Goal: Task Accomplishment & Management: Manage account settings

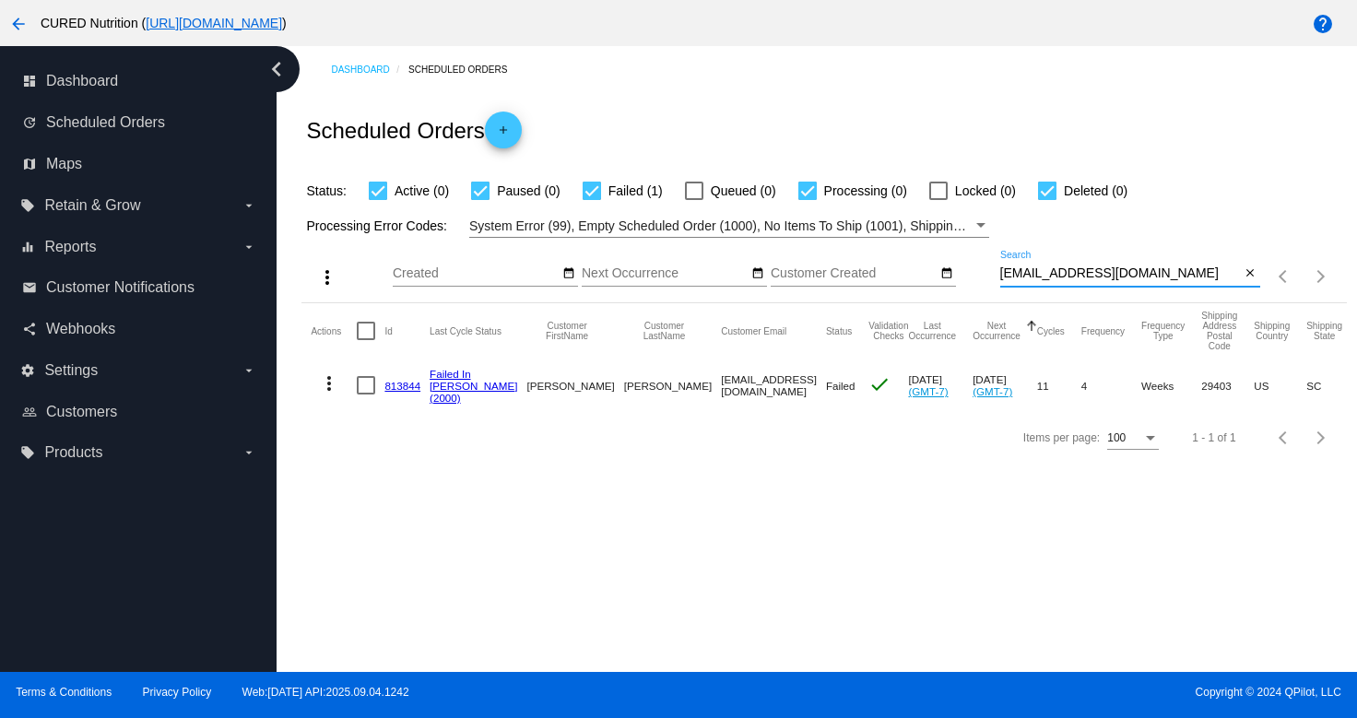
click at [1099, 278] on input "[EMAIL_ADDRESS][DOMAIN_NAME]" at bounding box center [1120, 273] width 241 height 15
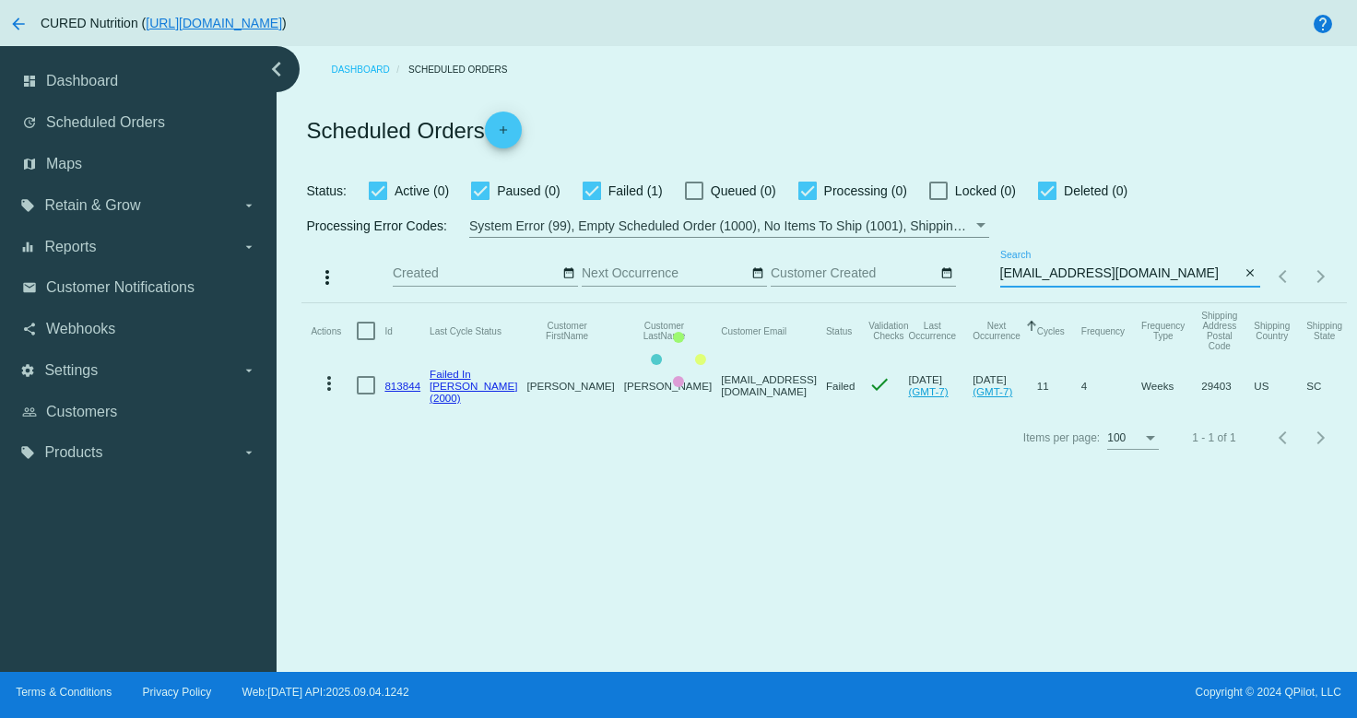
type input "[EMAIL_ADDRESS][DOMAIN_NAME]"
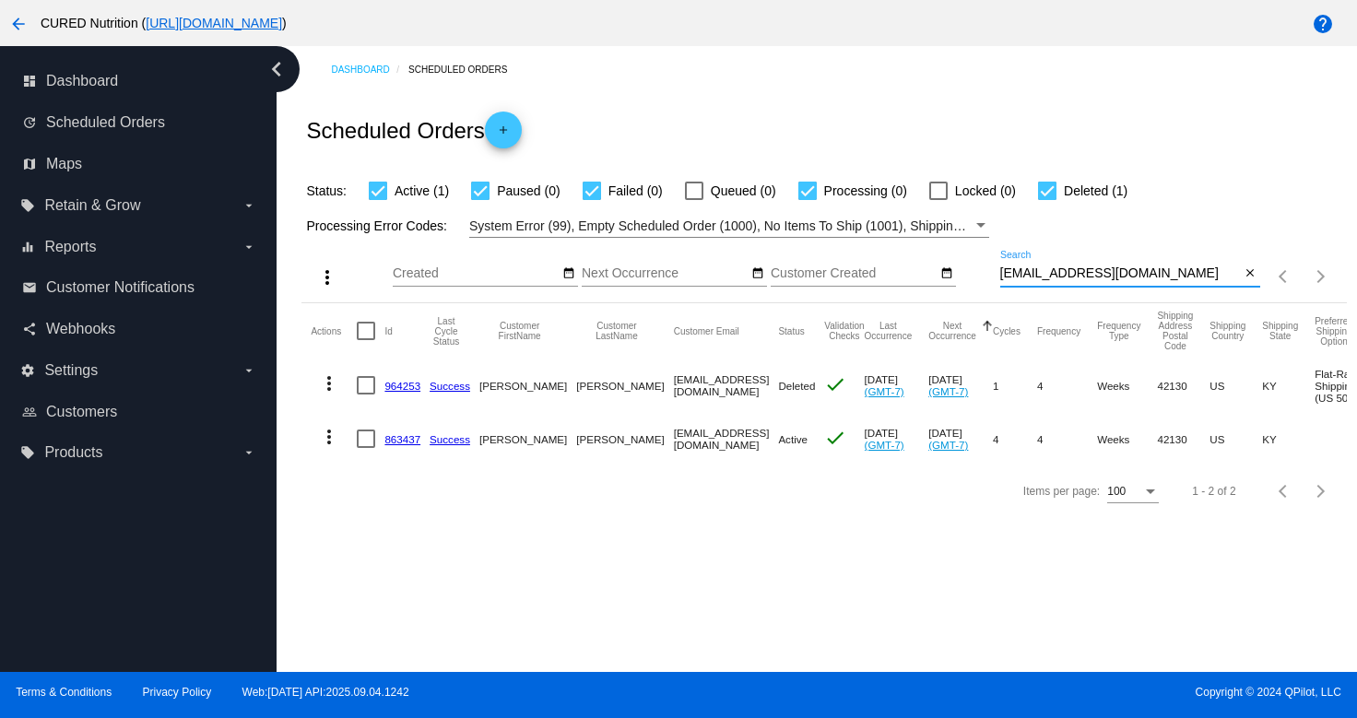
click at [404, 440] on link "863437" at bounding box center [402, 439] width 36 height 12
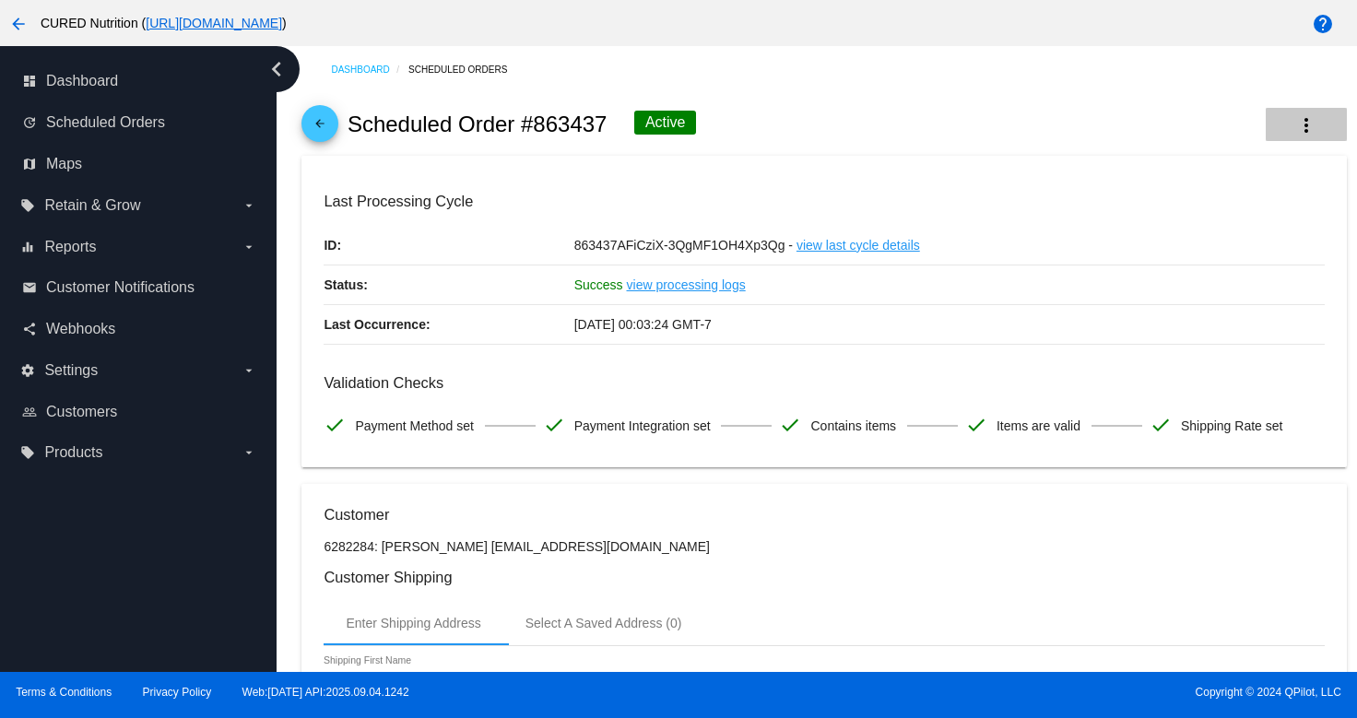
click at [1308, 125] on mat-icon "more_vert" at bounding box center [1306, 125] width 22 height 22
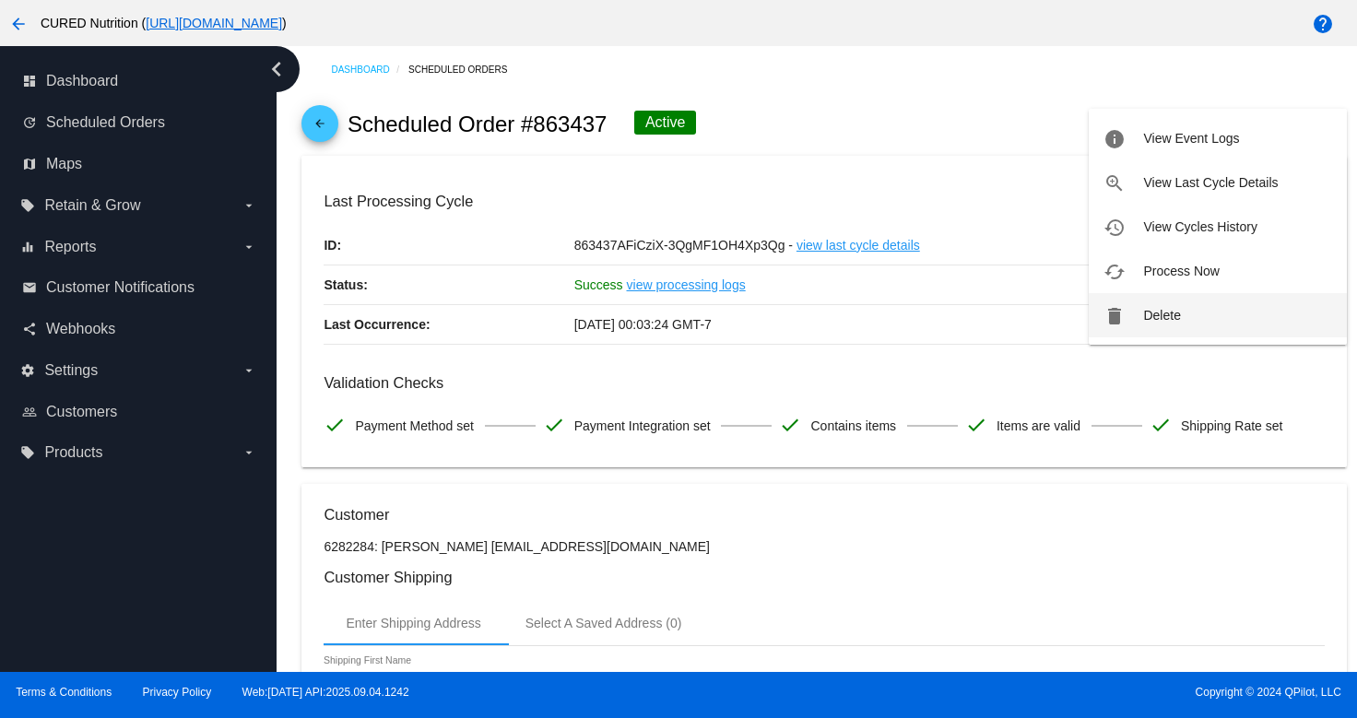
click at [1145, 313] on span "Delete" at bounding box center [1161, 315] width 37 height 15
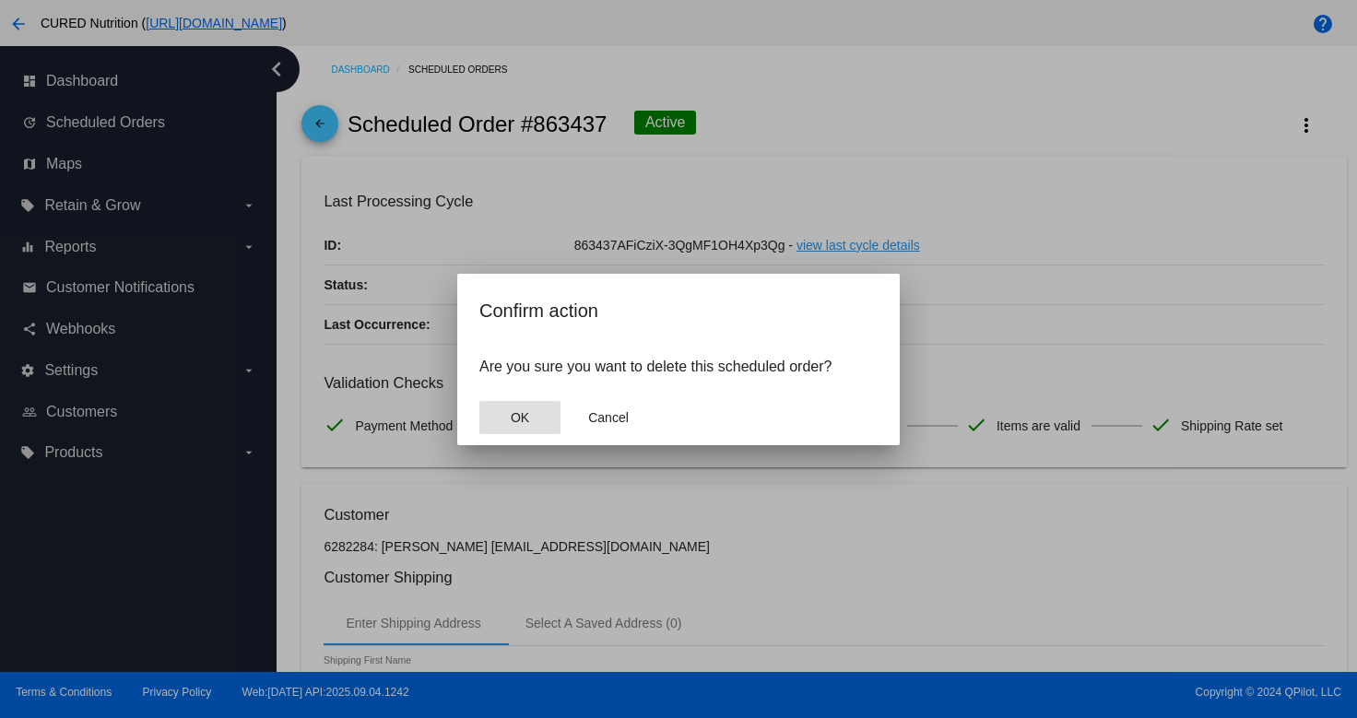
click at [526, 419] on span "OK" at bounding box center [520, 417] width 18 height 15
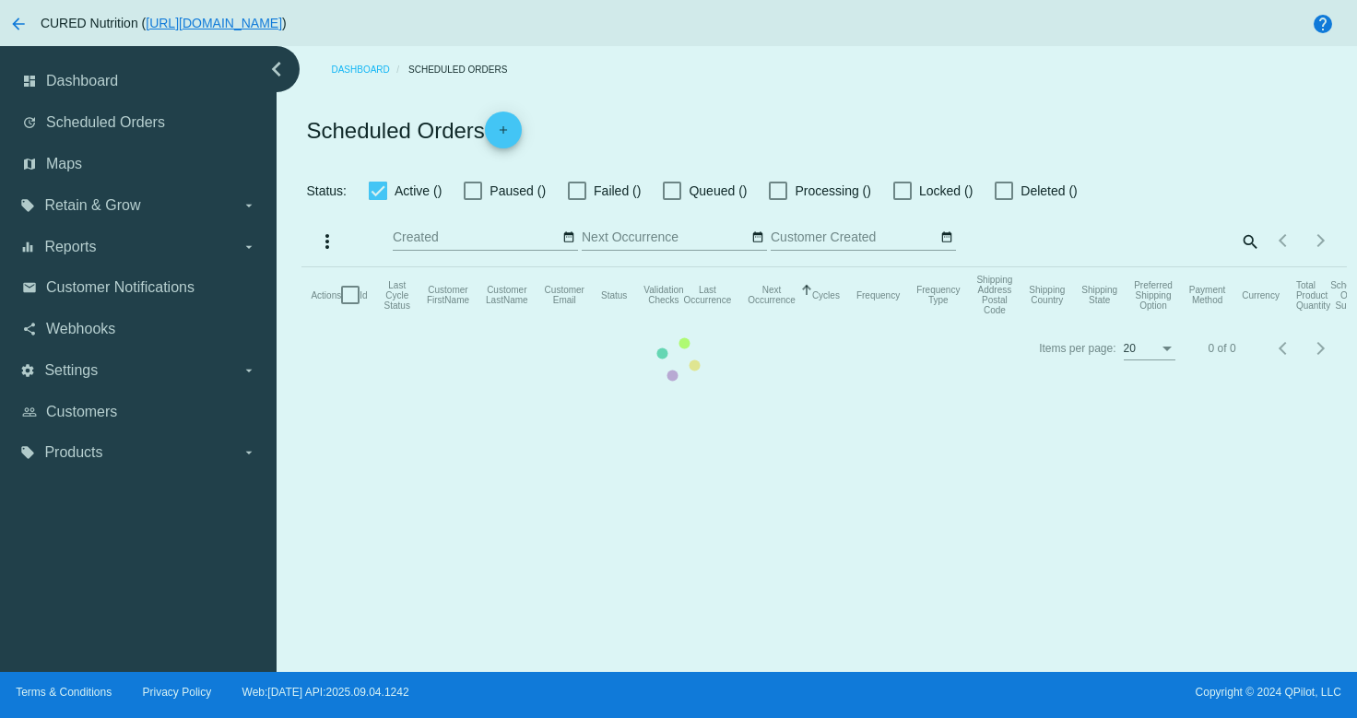
checkbox input "true"
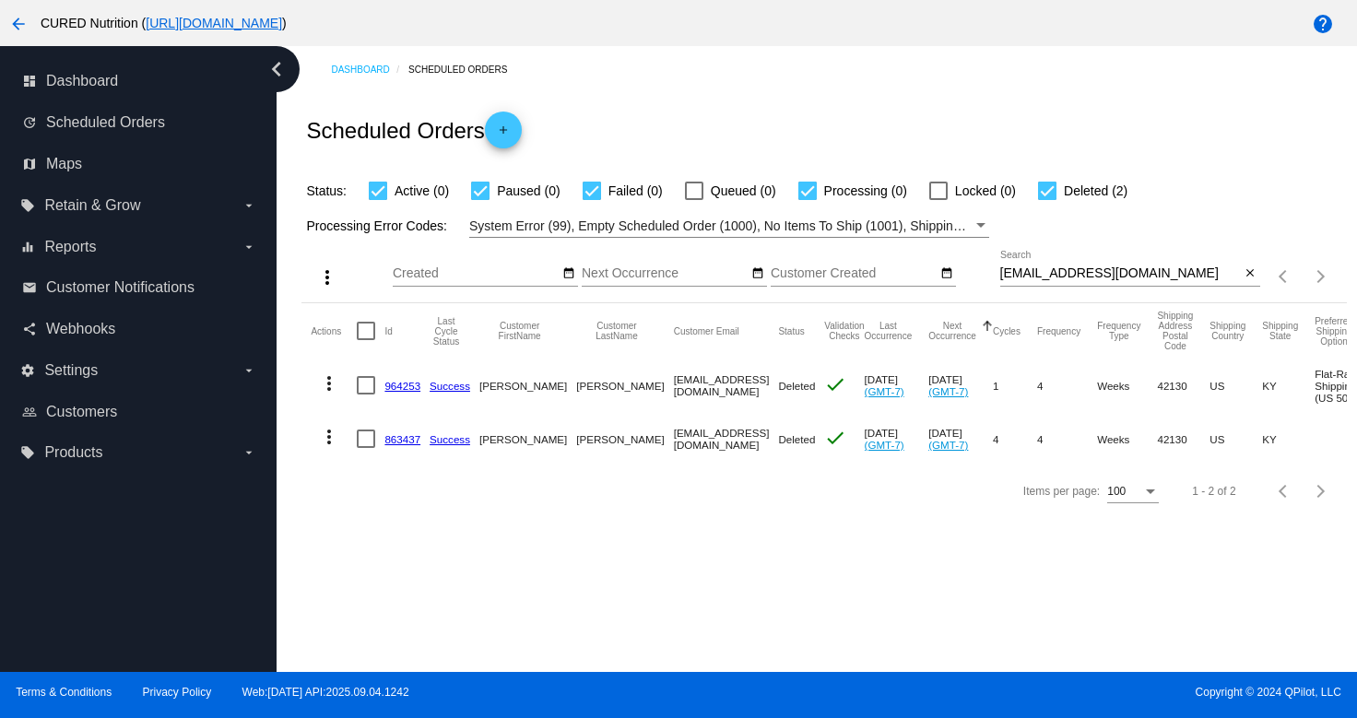
click at [1057, 273] on input "[EMAIL_ADDRESS][DOMAIN_NAME]" at bounding box center [1120, 273] width 241 height 15
paste input "[EMAIL_ADDRESS]"
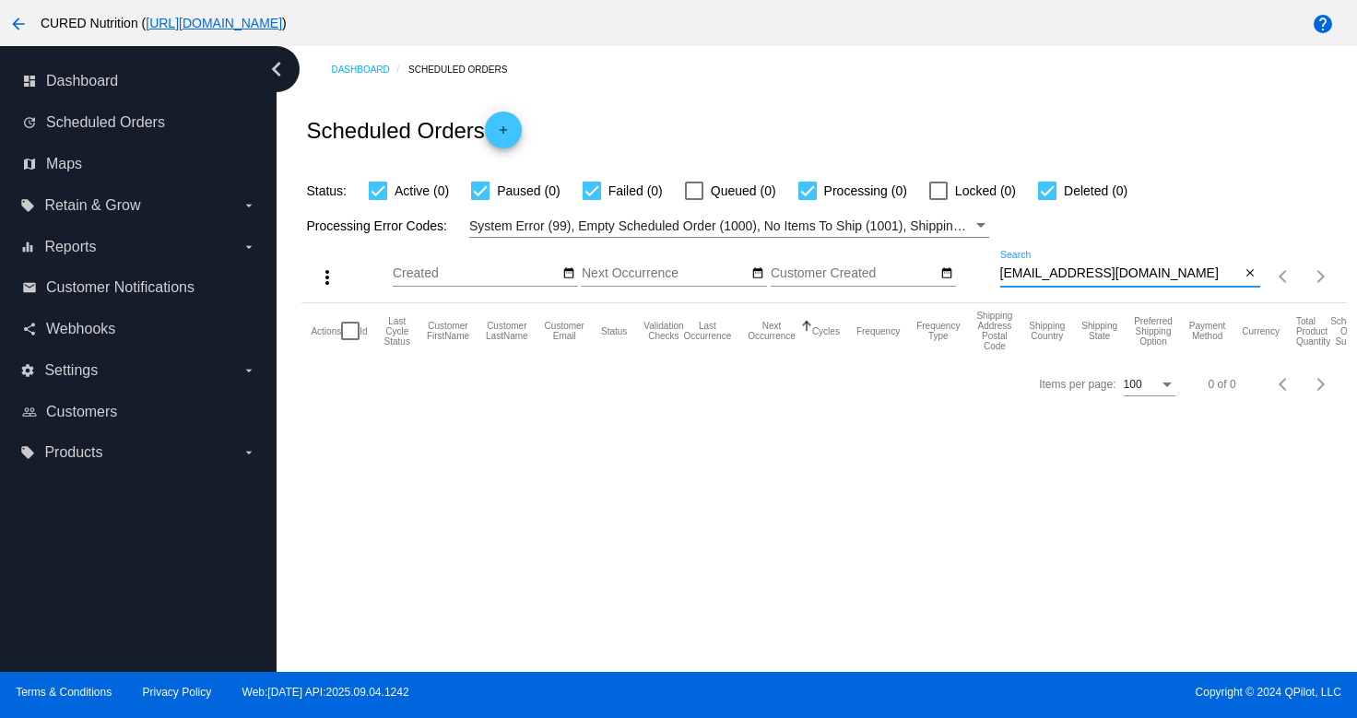
click at [1059, 280] on input "[EMAIL_ADDRESS][DOMAIN_NAME]" at bounding box center [1120, 273] width 241 height 15
paste input "[EMAIL_ADDRESS][PERSON_NAME][DOMAIN_NAME]"
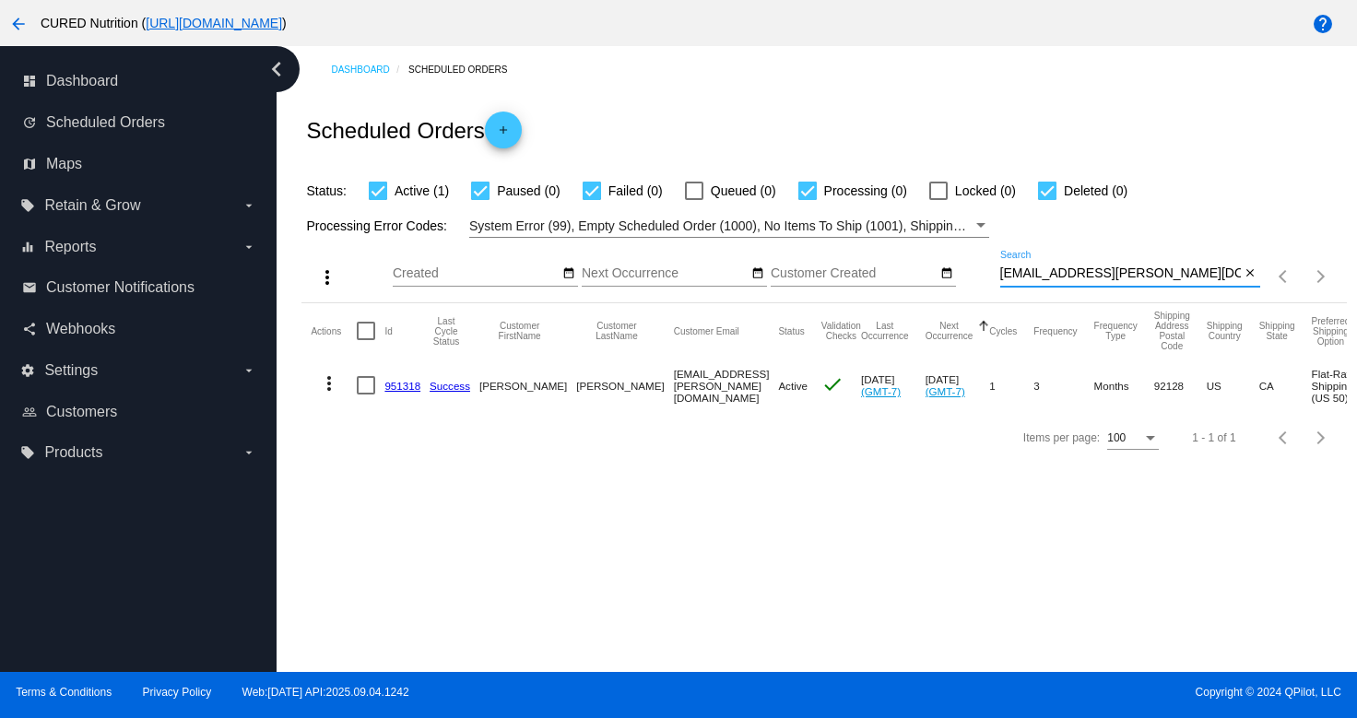
type input "[EMAIL_ADDRESS][PERSON_NAME][DOMAIN_NAME]"
click at [396, 383] on link "951318" at bounding box center [402, 386] width 36 height 12
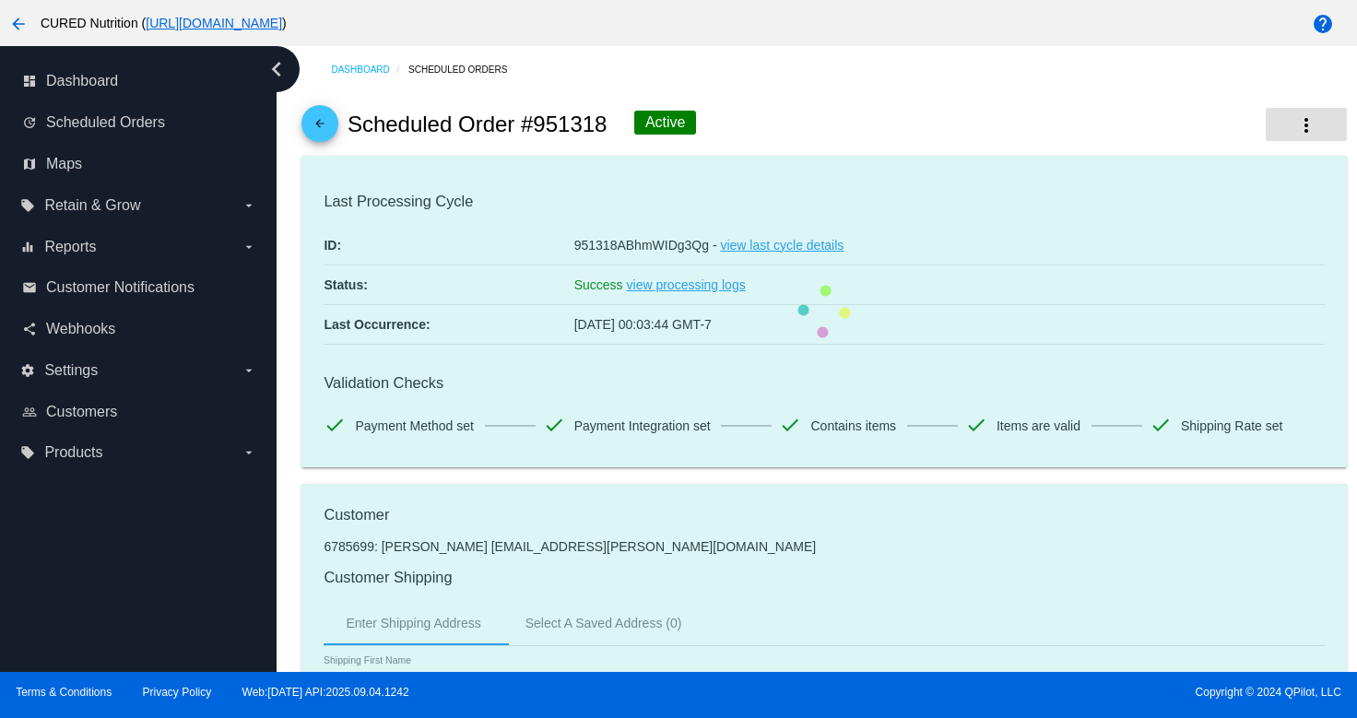
click at [1303, 126] on mat-icon "more_vert" at bounding box center [1306, 125] width 22 height 22
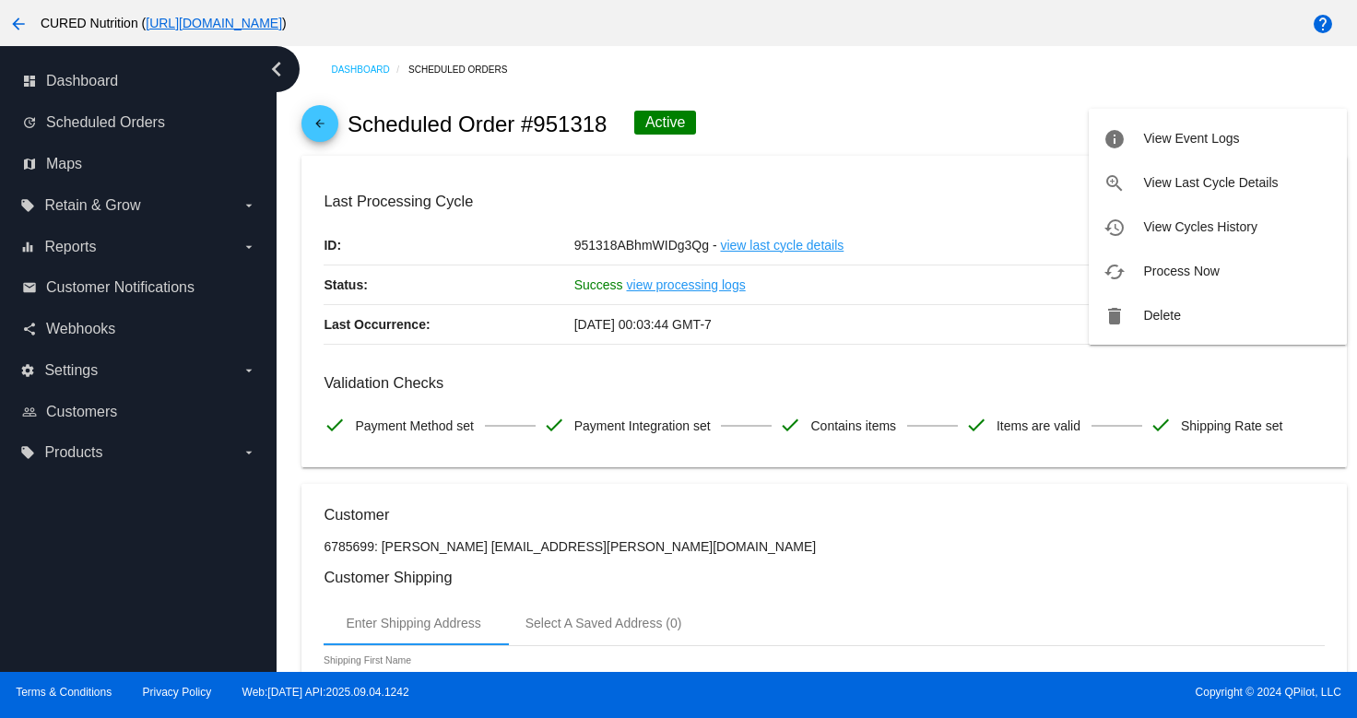
click at [1149, 321] on span "Delete" at bounding box center [1161, 315] width 37 height 15
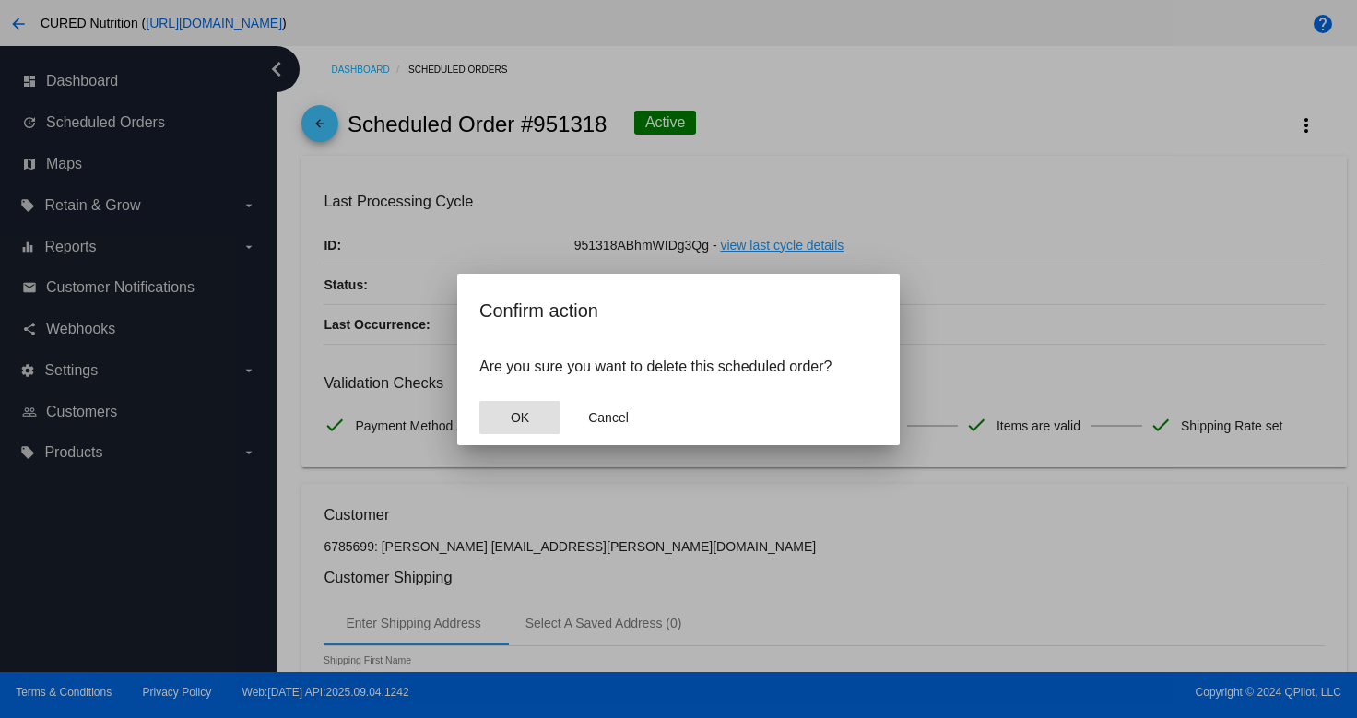
click at [503, 422] on button "OK" at bounding box center [519, 417] width 81 height 33
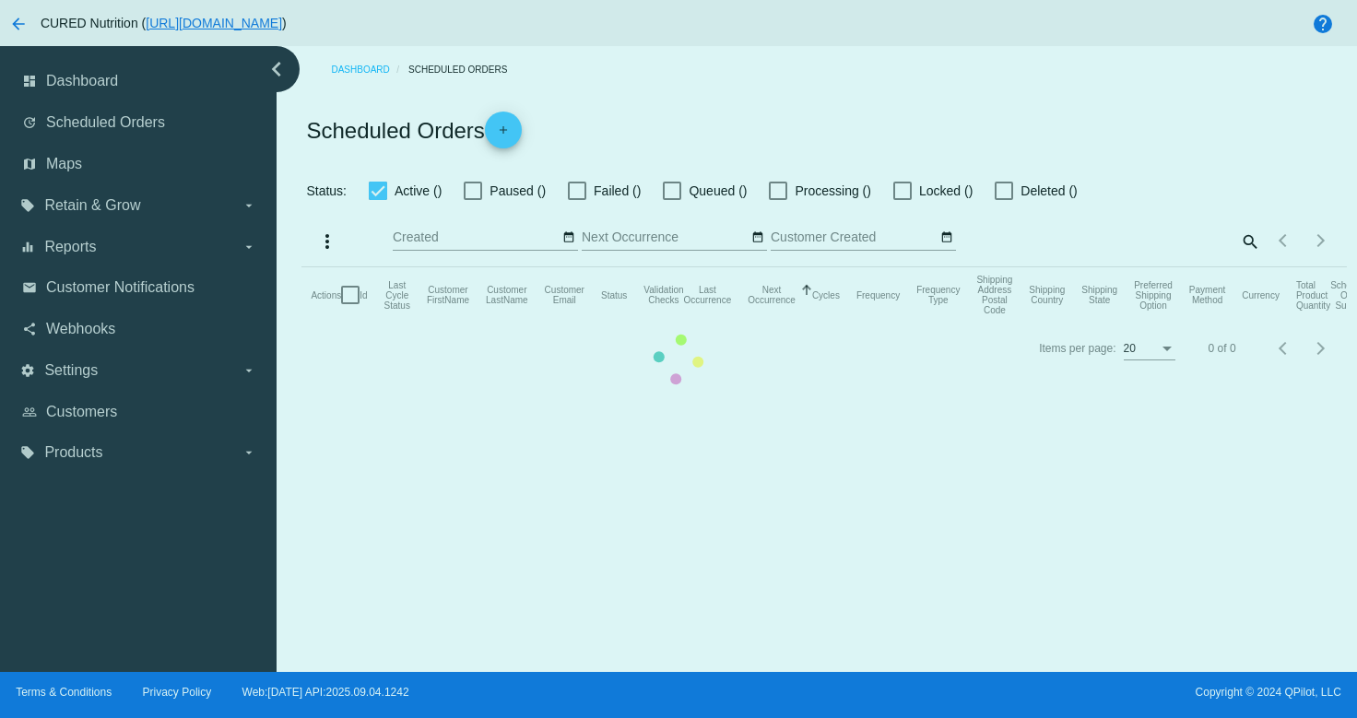
checkbox input "true"
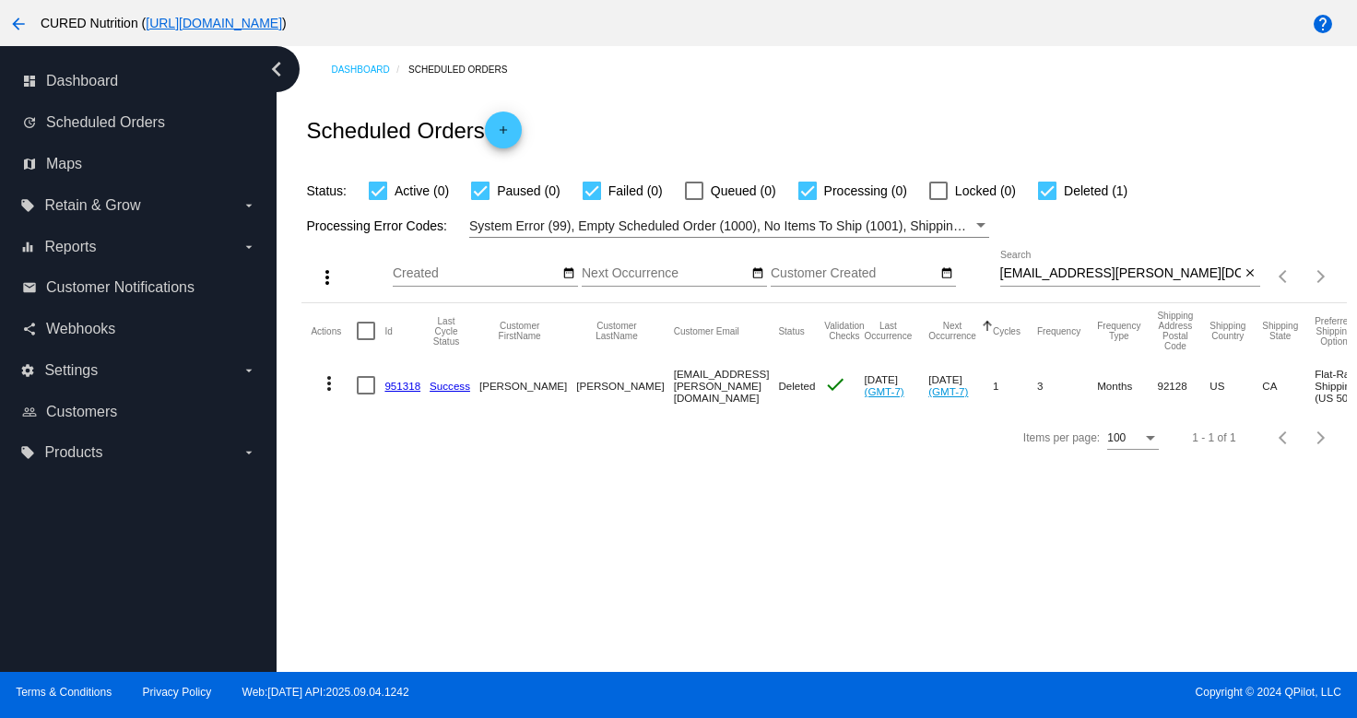
click at [1097, 273] on input "[EMAIL_ADDRESS][PERSON_NAME][DOMAIN_NAME]" at bounding box center [1120, 273] width 241 height 15
paste input "[EMAIL_ADDRESS][DOMAIN_NAME]"
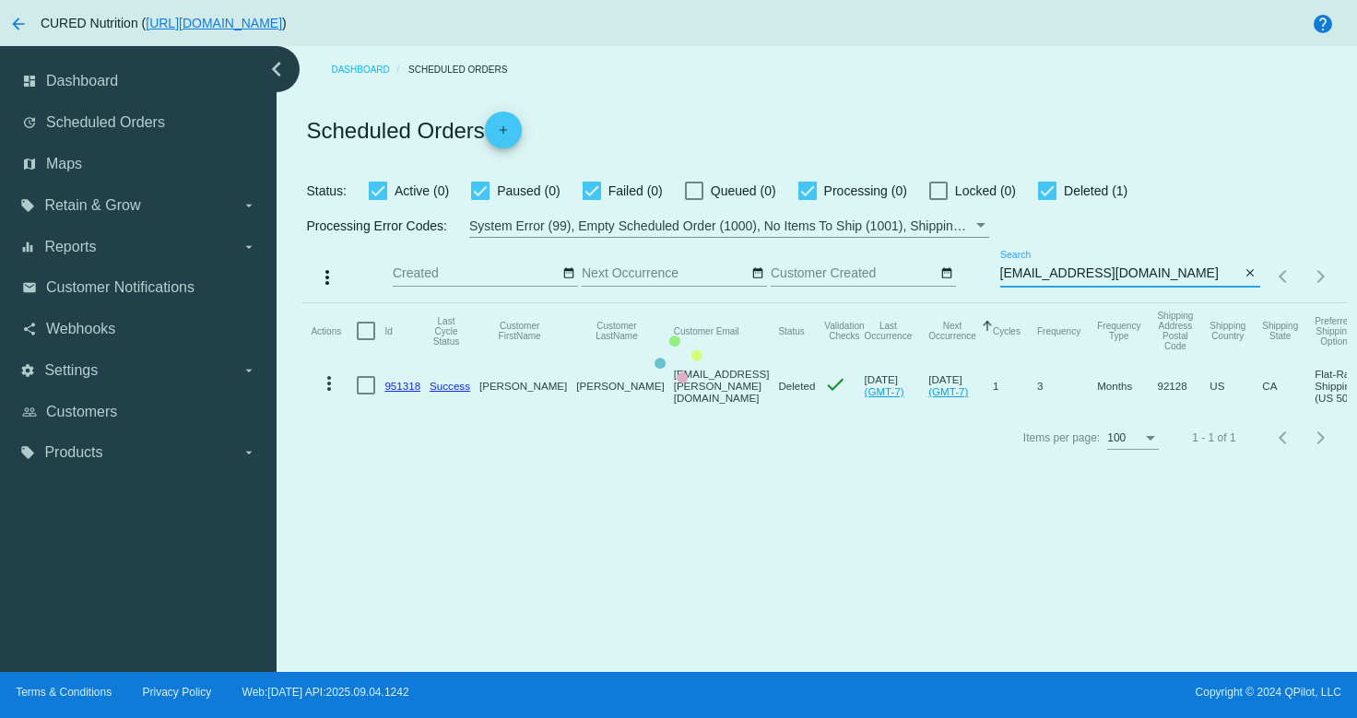
type input "[EMAIL_ADDRESS][DOMAIN_NAME]"
